Goal: Check status: Check status

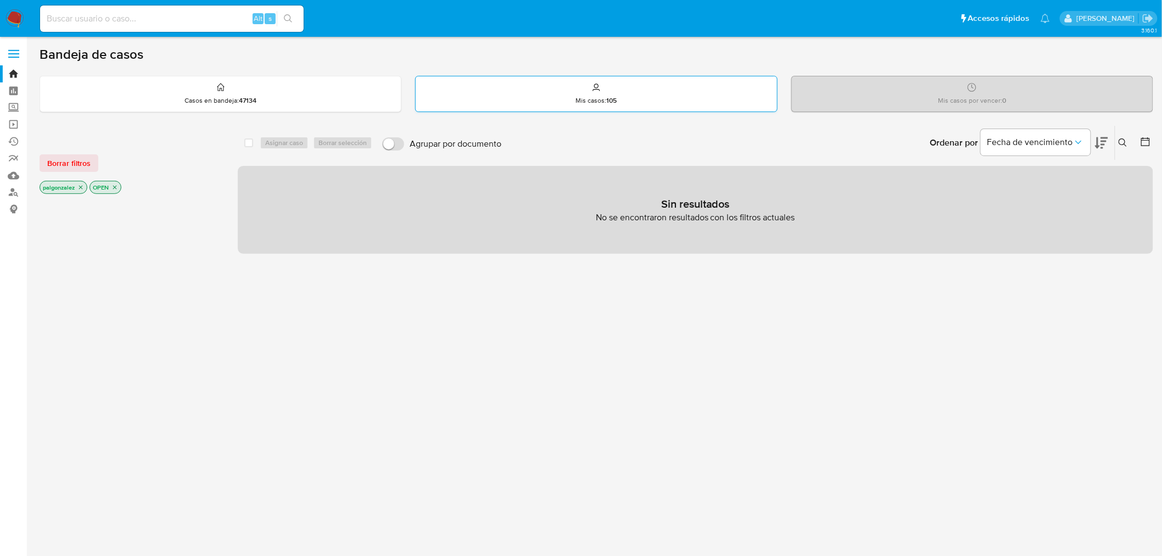
click at [503, 83] on div "Mis casos : 105" at bounding box center [596, 93] width 361 height 35
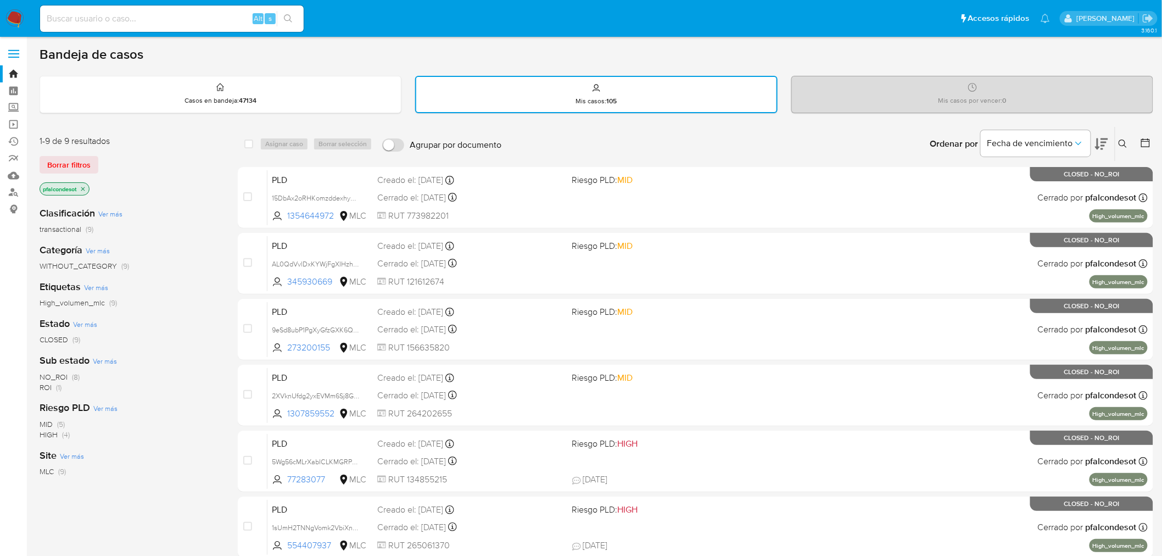
click at [116, 18] on input at bounding box center [172, 19] width 264 height 14
paste input "1517206607"
type input "1517206607"
click at [283, 23] on button "search-icon" at bounding box center [288, 18] width 23 height 15
click at [144, 31] on div "1517206607 Alt s" at bounding box center [172, 18] width 264 height 31
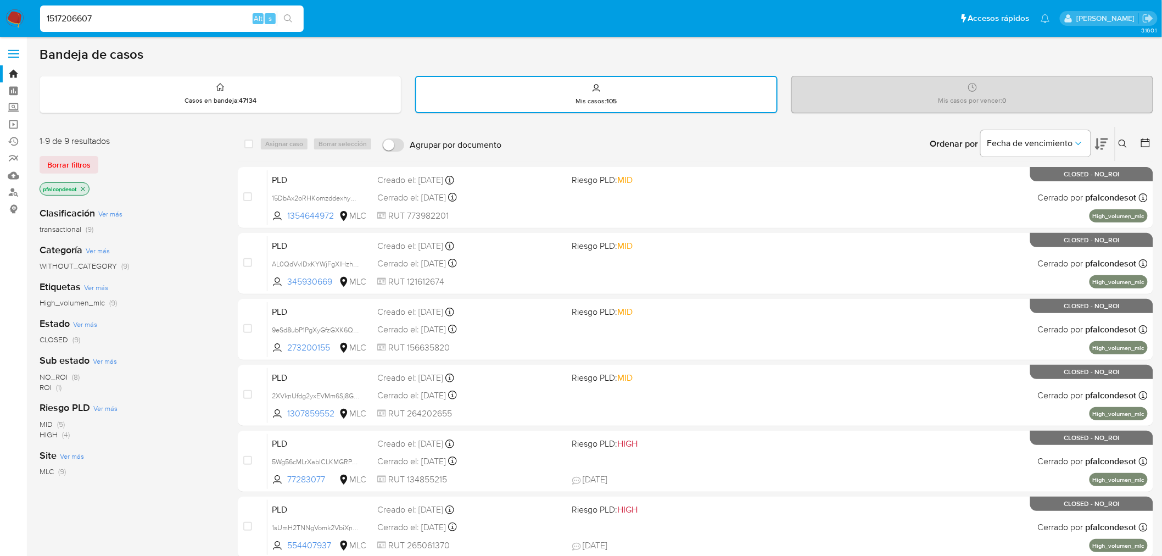
click at [140, 22] on input "1517206607" at bounding box center [172, 19] width 264 height 14
click at [286, 16] on icon "search-icon" at bounding box center [288, 18] width 9 height 9
click at [128, 23] on input "1517206607" at bounding box center [172, 19] width 264 height 14
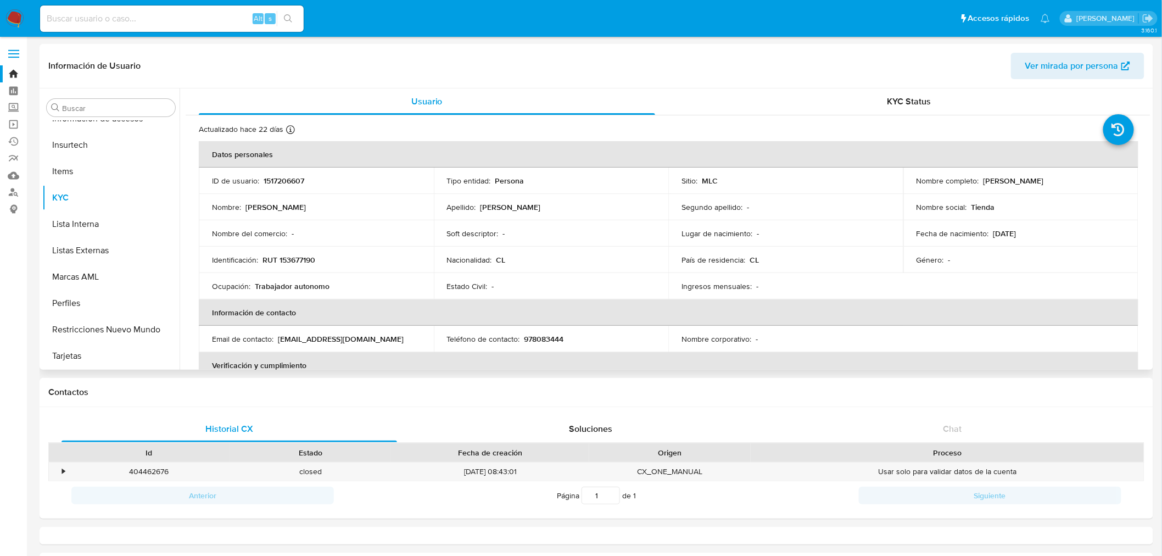
select select "10"
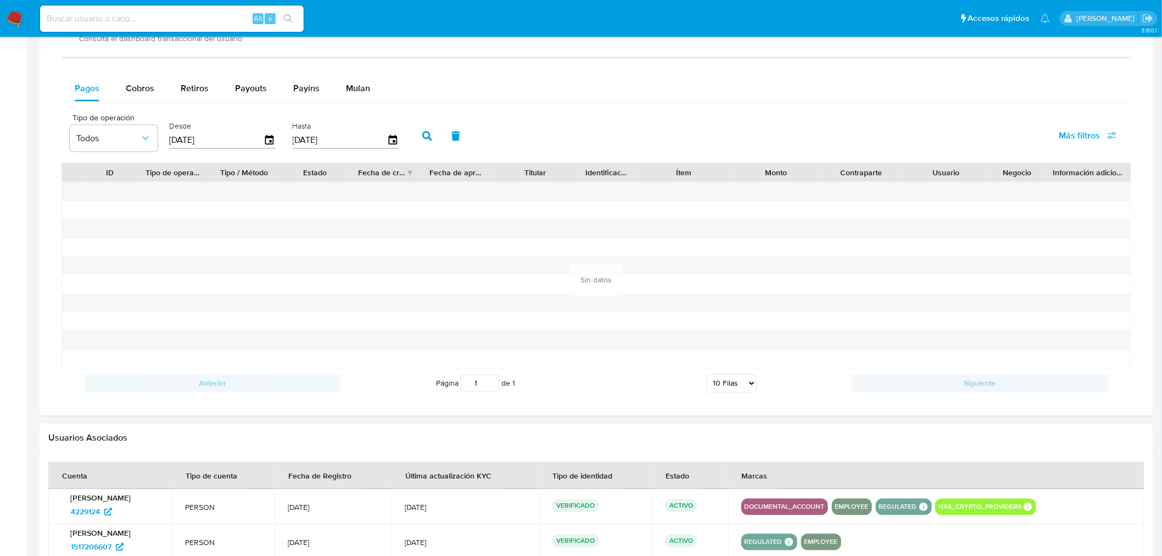
scroll to position [731, 0]
